Goal: Information Seeking & Learning: Find specific fact

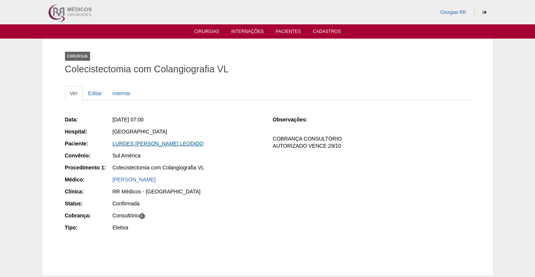
click at [163, 143] on link "LURDES [PERSON_NAME] LEODIDO" at bounding box center [158, 144] width 91 height 6
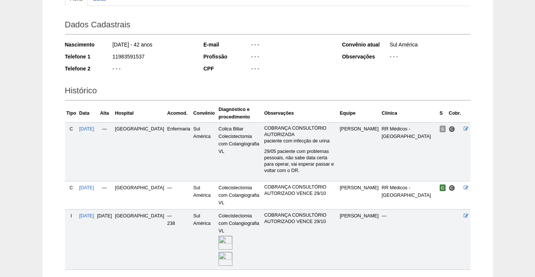
scroll to position [62, 0]
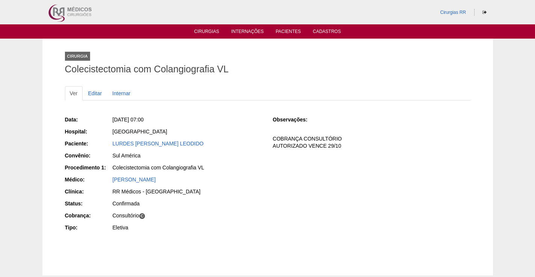
drag, startPoint x: 218, startPoint y: 141, endPoint x: 97, endPoint y: 147, distance: 121.8
click at [97, 147] on div "Paciente: LURDES JULIA DE SANTANA LEODIDO" at bounding box center [163, 144] width 197 height 9
copy div "Paciente: LURDES JULIA DE SANTANA LEODIDO"
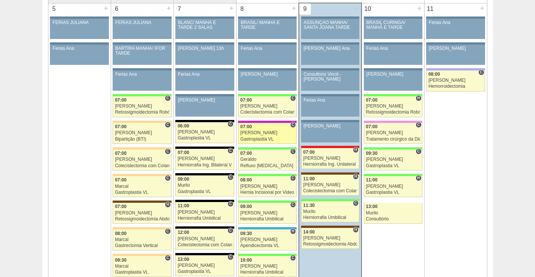
scroll to position [413, 0]
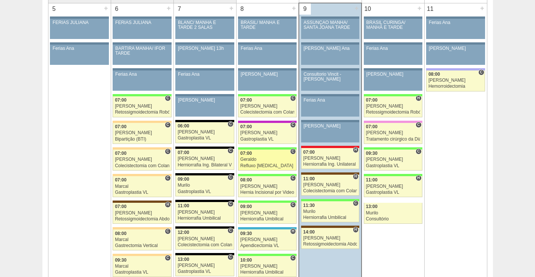
click at [280, 157] on link "88838 Geraldo C 07:00 Geraldo Refluxo gastro esofágico Robótico Hospital Brasil…" at bounding box center [267, 160] width 59 height 21
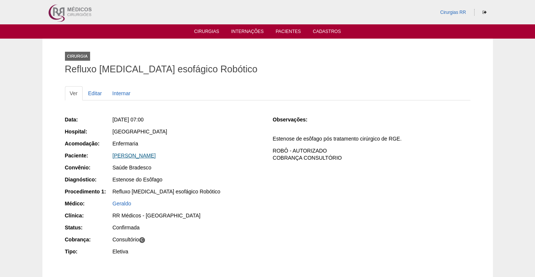
click at [156, 155] on link "[PERSON_NAME]" at bounding box center [134, 156] width 43 height 6
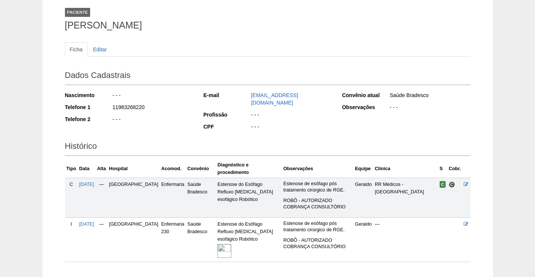
scroll to position [88, 0]
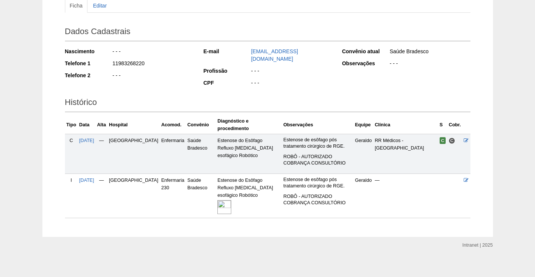
drag, startPoint x: 208, startPoint y: 206, endPoint x: 208, endPoint y: 202, distance: 4.1
click at [217, 206] on img at bounding box center [224, 207] width 14 height 14
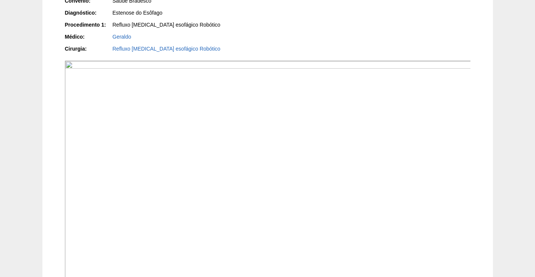
scroll to position [188, 0]
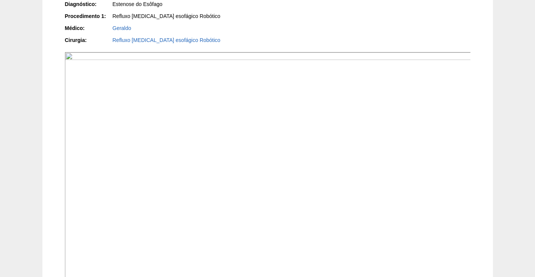
click at [315, 190] on img at bounding box center [268, 204] width 406 height 305
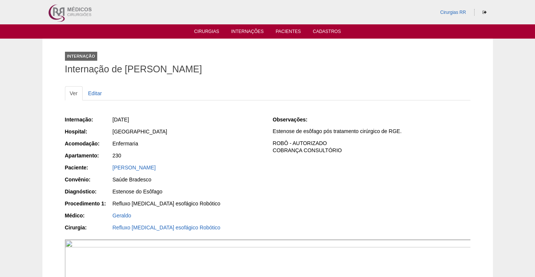
drag, startPoint x: 170, startPoint y: 170, endPoint x: 192, endPoint y: 207, distance: 43.1
click at [102, 173] on div "Internação: [DATE] Hospital: [GEOGRAPHIC_DATA] Acomodação: Enfermaria Apartamen…" at bounding box center [163, 174] width 197 height 123
copy div "Convênio:"
drag, startPoint x: 215, startPoint y: 146, endPoint x: 187, endPoint y: 169, distance: 36.3
click at [215, 148] on div "Enfermaria" at bounding box center [187, 144] width 151 height 9
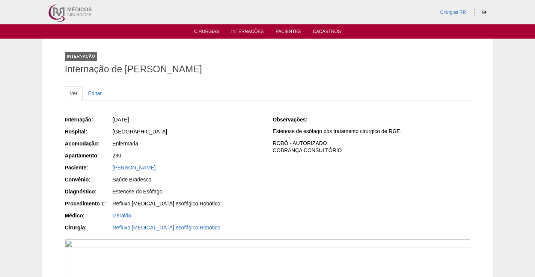
drag, startPoint x: 190, startPoint y: 165, endPoint x: 107, endPoint y: 173, distance: 82.9
click at [107, 173] on div "Paciente: Maria Cristina Stockl Nissiuti" at bounding box center [163, 168] width 197 height 9
copy link "[PERSON_NAME]"
click at [198, 27] on ul "Cirurgias Internações Pacientes Cadastros" at bounding box center [267, 31] width 535 height 14
click at [212, 33] on link "Cirurgias" at bounding box center [206, 32] width 25 height 6
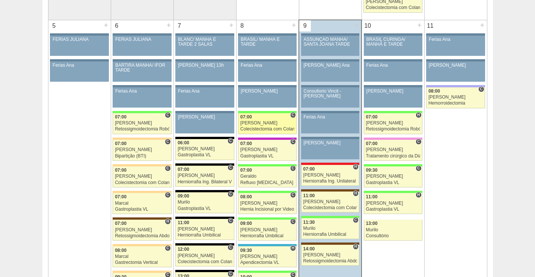
scroll to position [413, 0]
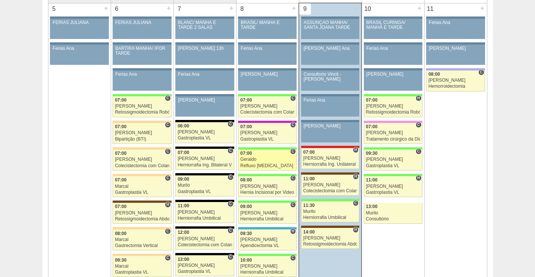
click at [279, 165] on div "Refluxo [MEDICAL_DATA] esofágico Robótico" at bounding box center [267, 166] width 54 height 5
click at [273, 158] on div "Geraldo" at bounding box center [267, 159] width 54 height 5
click at [274, 164] on div "Refluxo [MEDICAL_DATA] esofágico Robótico" at bounding box center [267, 166] width 54 height 5
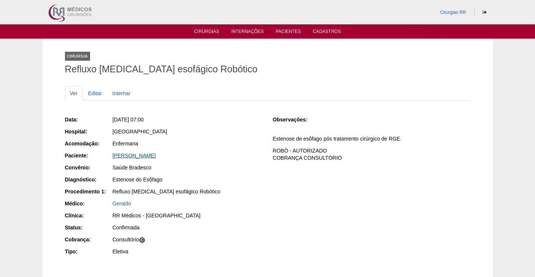
click at [146, 155] on link "Maria Cristina Stockl Nissiuti" at bounding box center [134, 156] width 43 height 6
drag, startPoint x: 191, startPoint y: 155, endPoint x: 191, endPoint y: 203, distance: 48.8
click at [104, 156] on div "Paciente: [PERSON_NAME]" at bounding box center [163, 156] width 197 height 9
copy div "Paciente: [PERSON_NAME]"
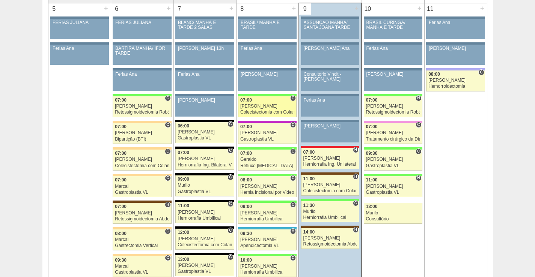
scroll to position [413, 0]
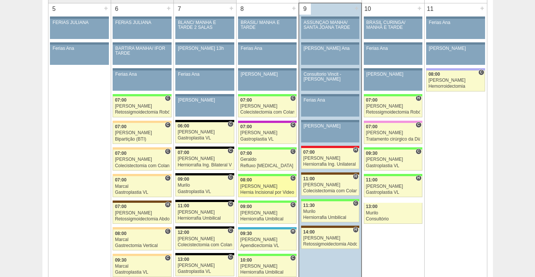
click at [276, 180] on div "08:00" at bounding box center [267, 180] width 54 height 5
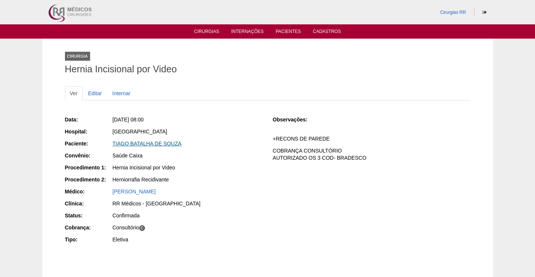
click at [152, 143] on link "TIAGO BATALHA DE SOUZA" at bounding box center [147, 144] width 69 height 6
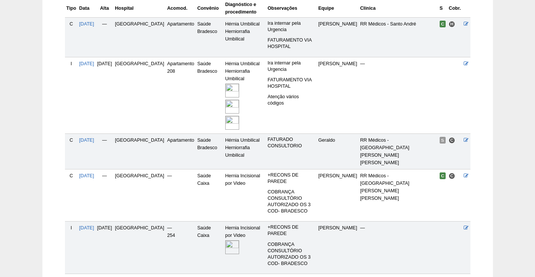
scroll to position [200, 0]
click at [225, 240] on img at bounding box center [232, 247] width 14 height 14
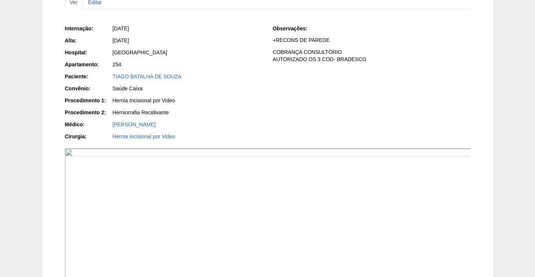
scroll to position [150, 0]
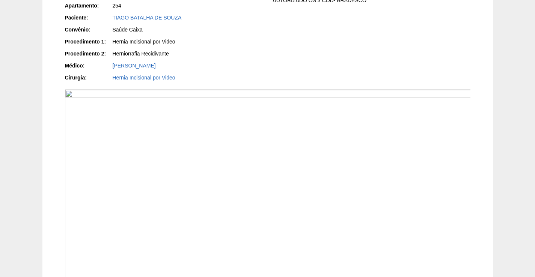
click at [288, 168] on img at bounding box center [268, 242] width 406 height 305
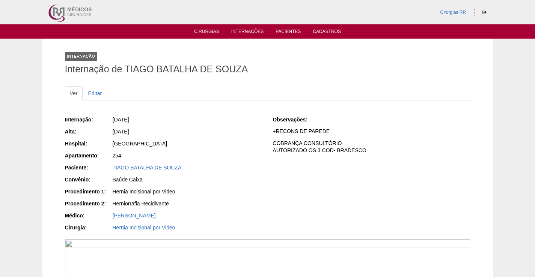
drag, startPoint x: 187, startPoint y: 168, endPoint x: 104, endPoint y: 187, distance: 85.0
click at [105, 170] on div "Paciente: TIAGO BATALHA DE SOUZA" at bounding box center [163, 168] width 197 height 9
copy div "Paciente: [PERSON_NAME]"
